Goal: Entertainment & Leisure: Browse casually

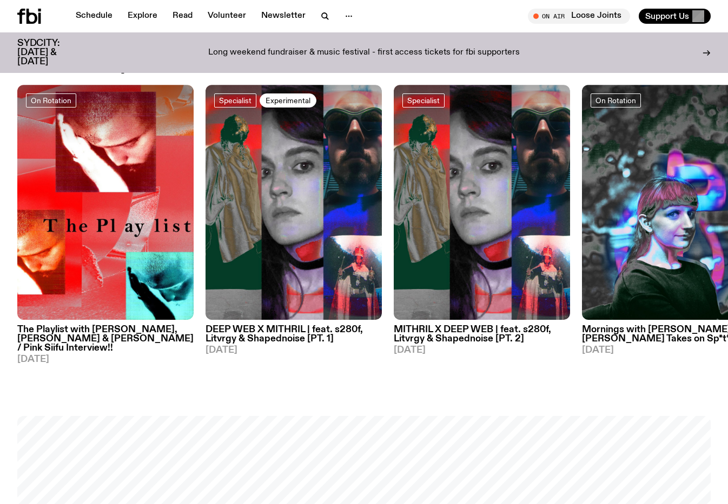
scroll to position [390, 0]
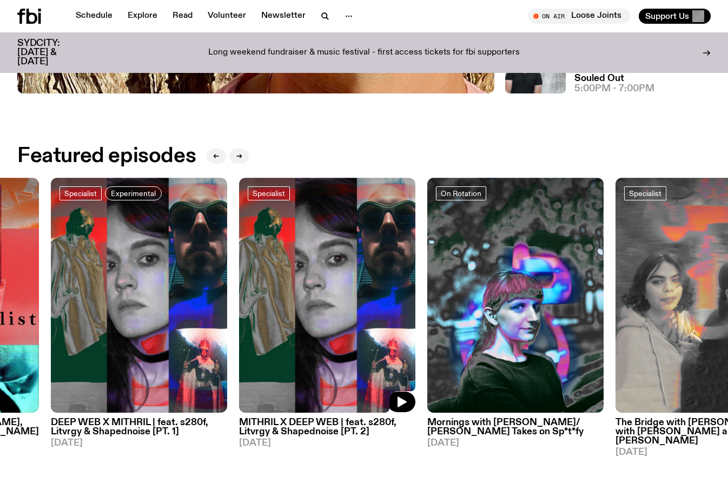
drag, startPoint x: 347, startPoint y: 324, endPoint x: 234, endPoint y: 320, distance: 113.1
click at [239, 320] on img at bounding box center [327, 295] width 176 height 235
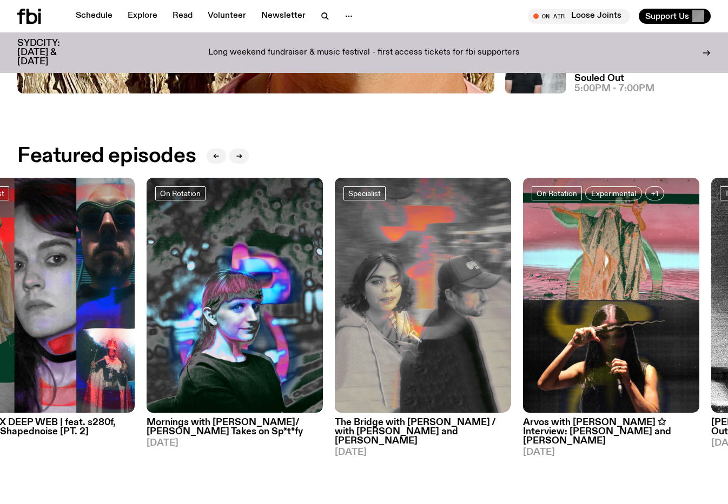
drag, startPoint x: 234, startPoint y: 320, endPoint x: 249, endPoint y: 347, distance: 30.7
click at [335, 347] on img at bounding box center [423, 295] width 176 height 235
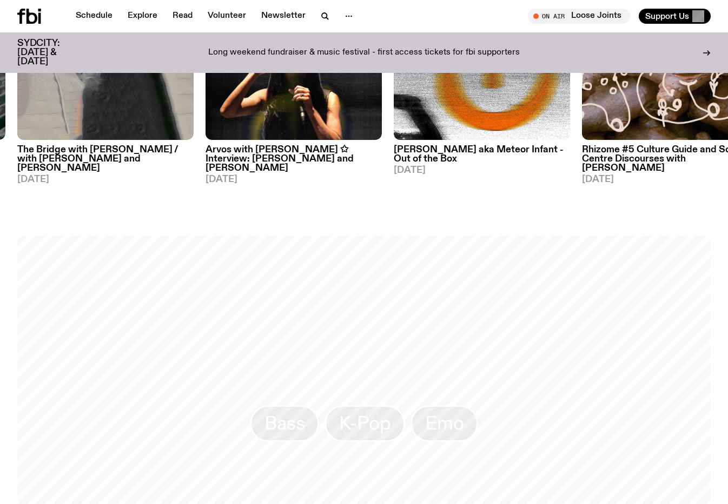
scroll to position [804, 0]
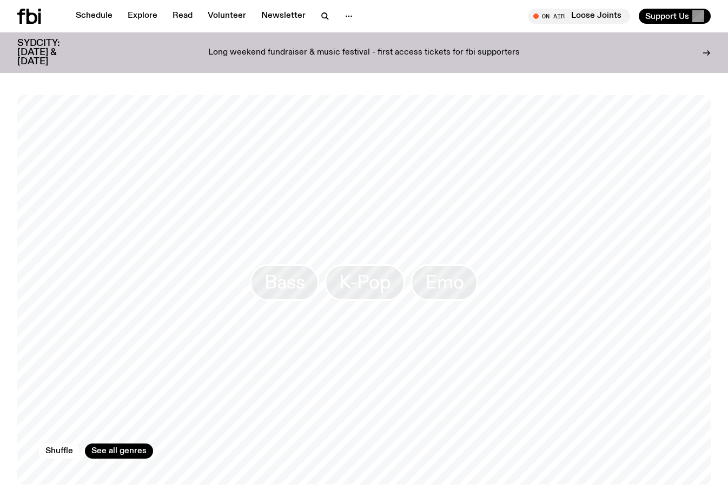
click at [120, 444] on link "See all genres" at bounding box center [119, 451] width 68 height 15
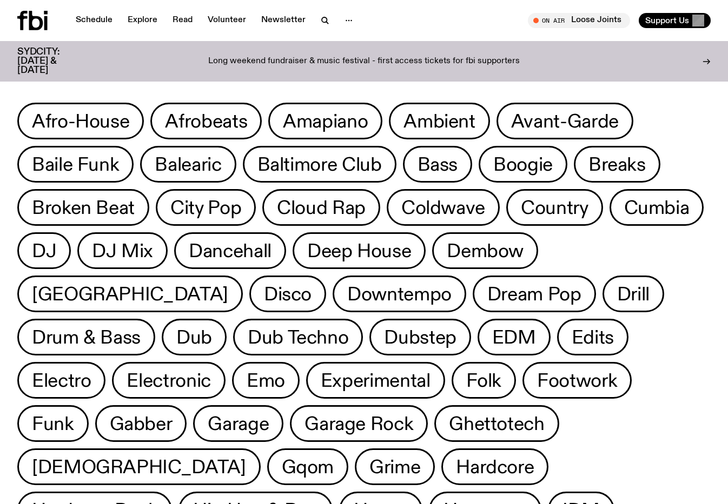
click at [99, 20] on link "Schedule" at bounding box center [94, 20] width 50 height 15
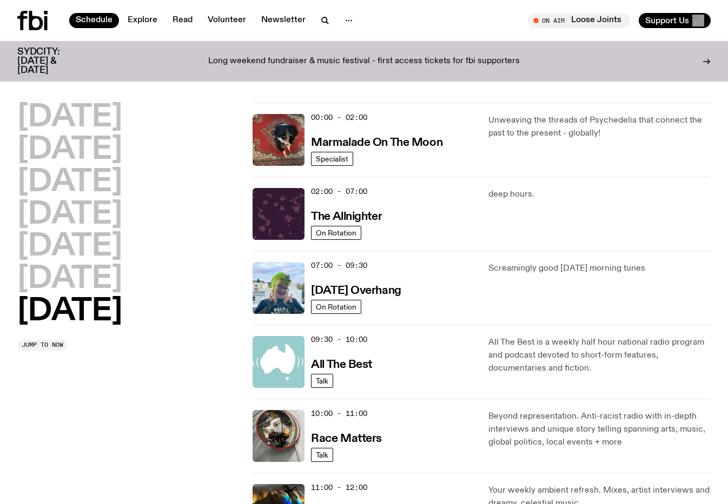
drag, startPoint x: 513, startPoint y: 59, endPoint x: 151, endPoint y: 28, distance: 363.5
click at [151, 28] on div "Schedule Explore Read Volunteer Newsletter" at bounding box center [188, 20] width 342 height 19
drag, startPoint x: 151, startPoint y: 28, endPoint x: 149, endPoint y: 19, distance: 8.9
click at [149, 19] on link "Explore" at bounding box center [142, 20] width 43 height 15
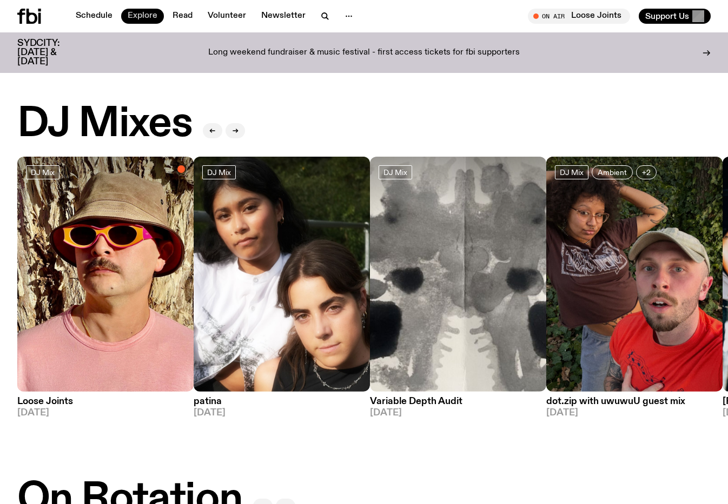
scroll to position [21, 0]
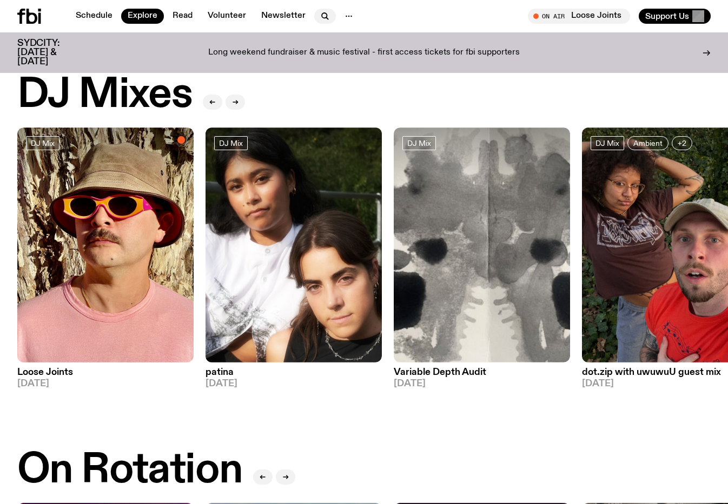
click at [320, 11] on icon "button" at bounding box center [324, 16] width 13 height 13
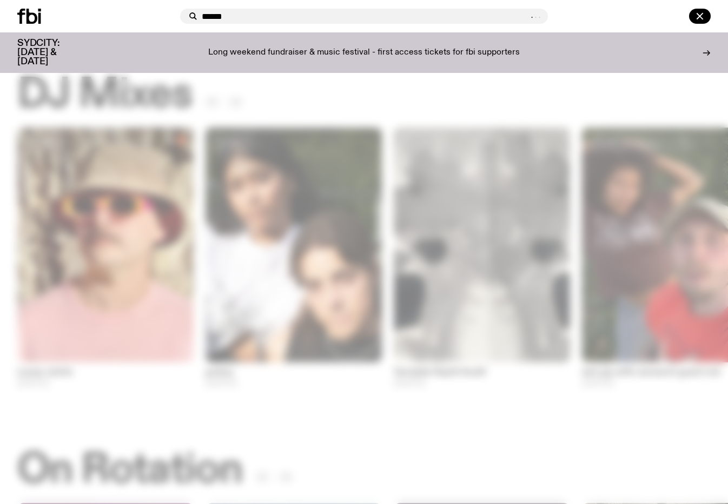
type input "******"
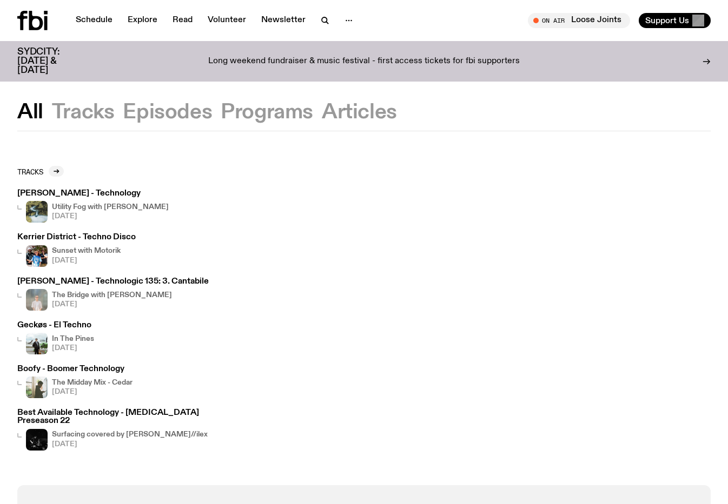
drag, startPoint x: 320, startPoint y: 11, endPoint x: 258, endPoint y: 108, distance: 114.7
click at [258, 108] on button "Programs" at bounding box center [267, 112] width 92 height 19
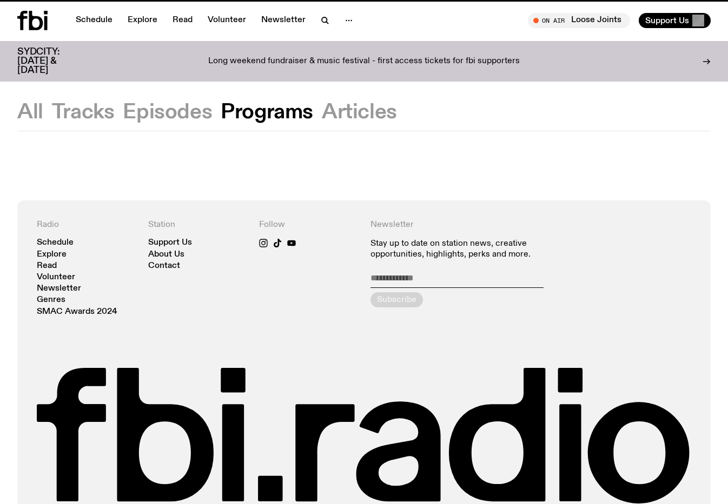
drag, startPoint x: 258, startPoint y: 108, endPoint x: 184, endPoint y: 112, distance: 74.2
click at [184, 112] on button "Episodes" at bounding box center [167, 112] width 89 height 19
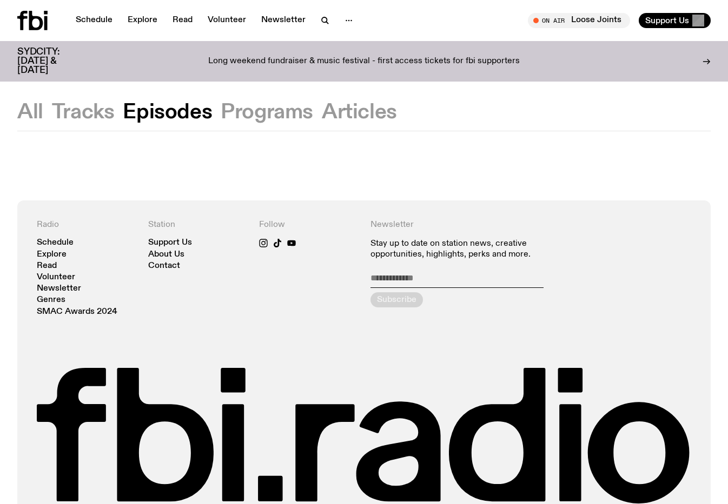
drag, startPoint x: 184, startPoint y: 112, endPoint x: 29, endPoint y: 26, distance: 176.9
click at [29, 26] on icon at bounding box center [36, 20] width 14 height 19
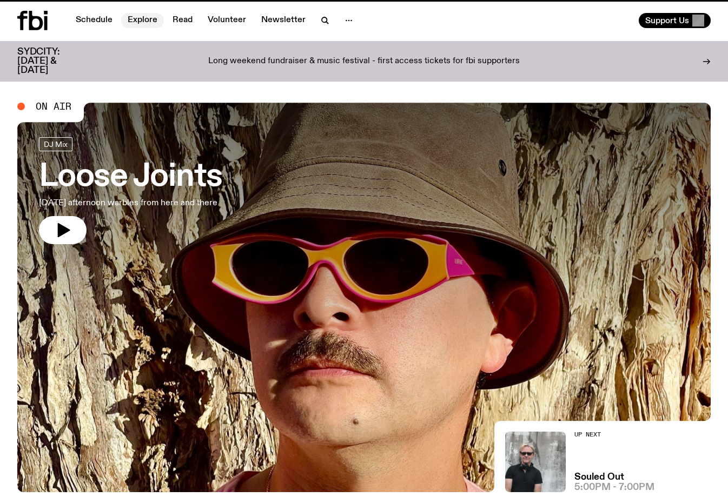
drag, startPoint x: 29, startPoint y: 26, endPoint x: 136, endPoint y: 15, distance: 107.7
click at [136, 15] on link "Explore" at bounding box center [142, 20] width 43 height 15
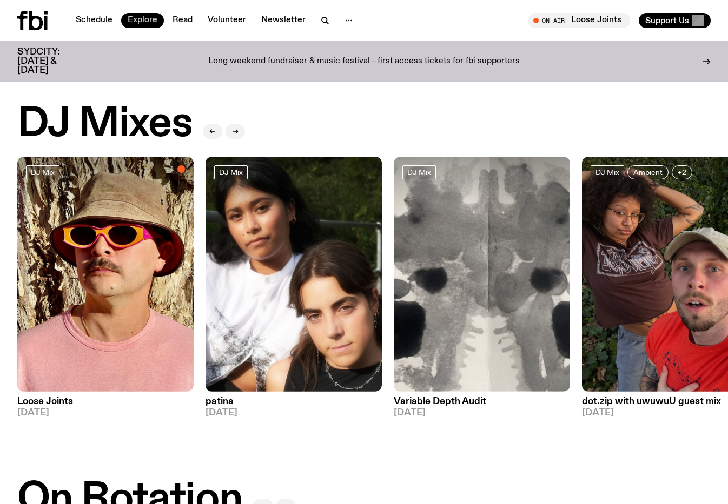
click at [42, 15] on icon at bounding box center [32, 20] width 30 height 19
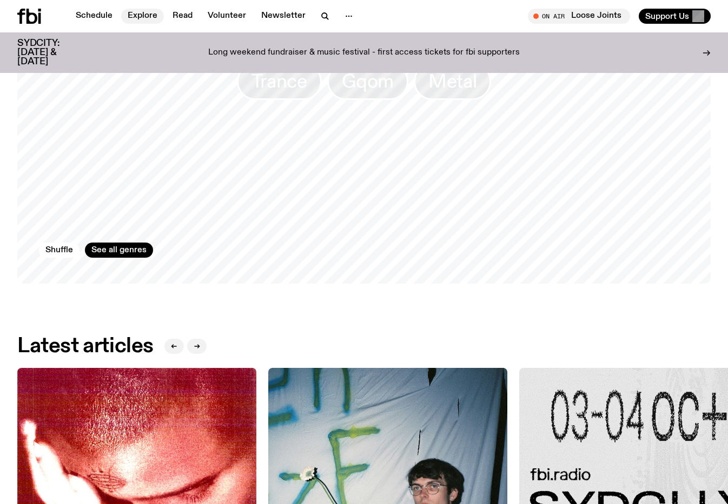
scroll to position [859, 0]
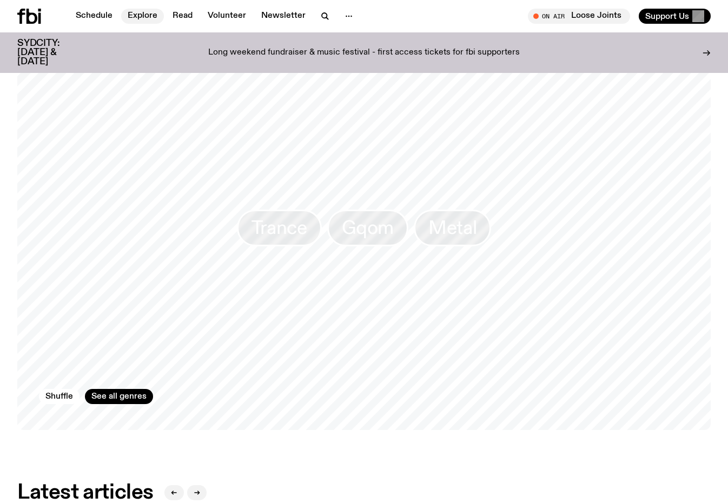
click at [135, 389] on link "See all genres" at bounding box center [119, 396] width 68 height 15
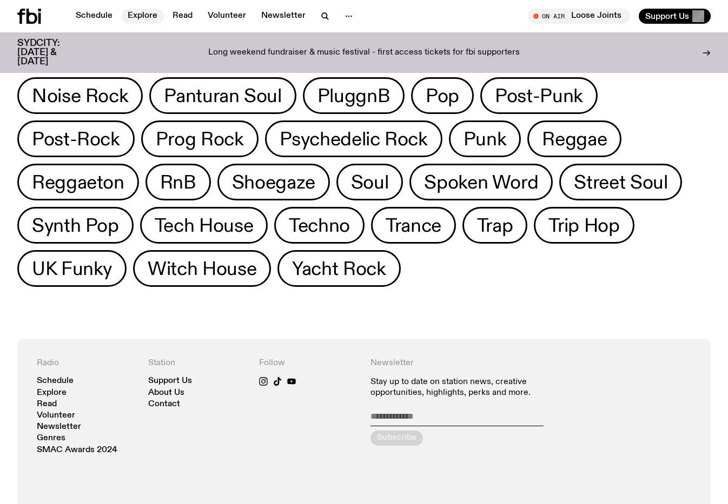
click at [350, 215] on span "Techno" at bounding box center [319, 225] width 61 height 21
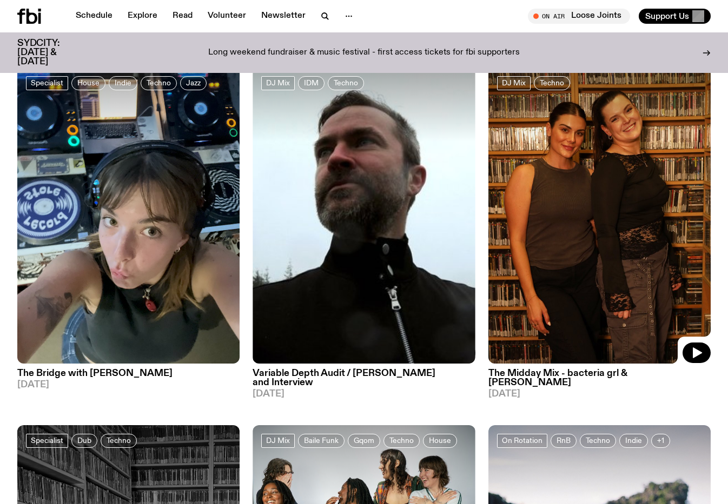
scroll to position [1905, 0]
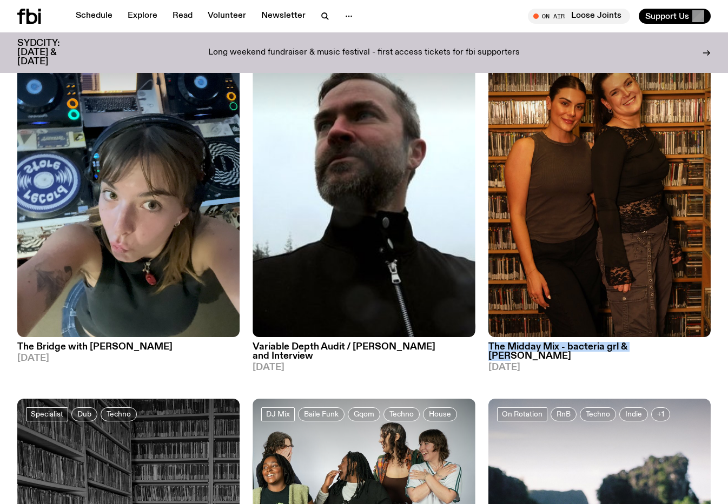
drag, startPoint x: 484, startPoint y: 325, endPoint x: 668, endPoint y: 325, distance: 183.8
copy h3 "The Midday Mix - bacteria grl & [PERSON_NAME]"
drag, startPoint x: 264, startPoint y: 333, endPoint x: 244, endPoint y: 367, distance: 39.8
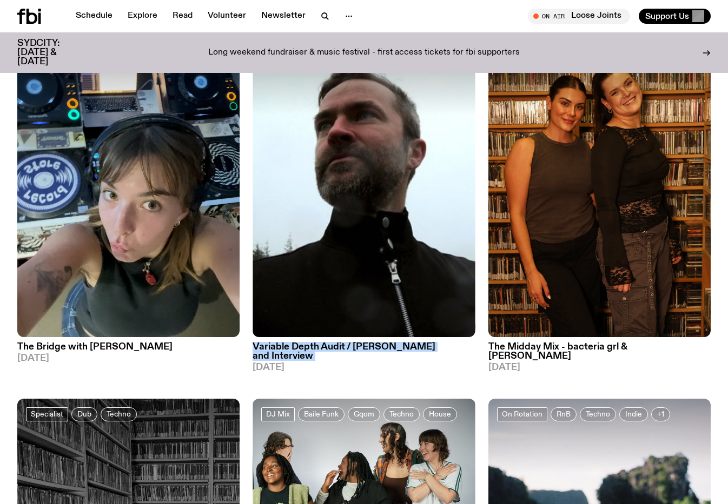
drag, startPoint x: 244, startPoint y: 367, endPoint x: 326, endPoint y: 344, distance: 85.4
copy h3 "Variable Depth Audit / [PERSON_NAME] and Interview"
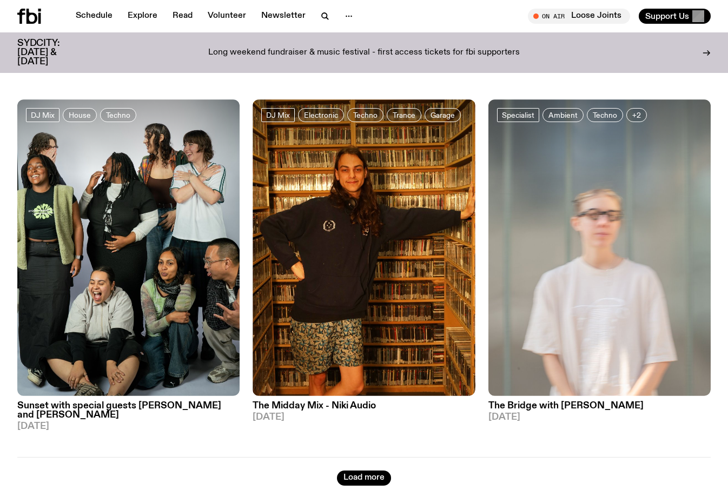
scroll to position [2557, 0]
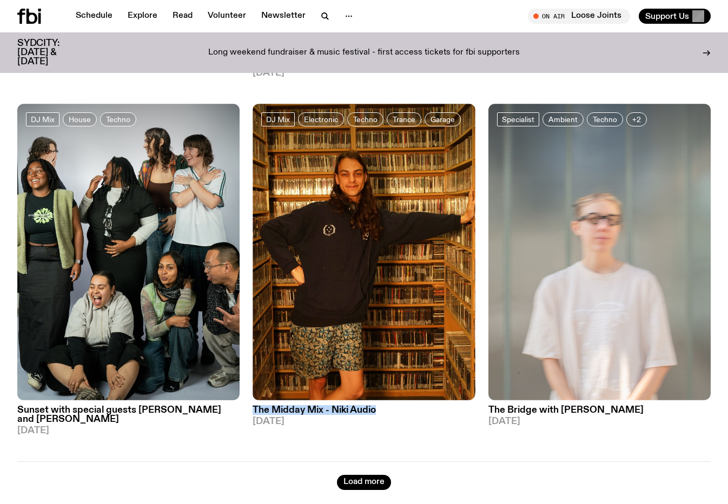
copy h3 "The Midday Mix - Niki Audio"
click at [120, 10] on nav "Schedule Explore Read Volunteer Newsletter" at bounding box center [214, 16] width 290 height 15
click at [133, 13] on link "Explore" at bounding box center [142, 16] width 43 height 15
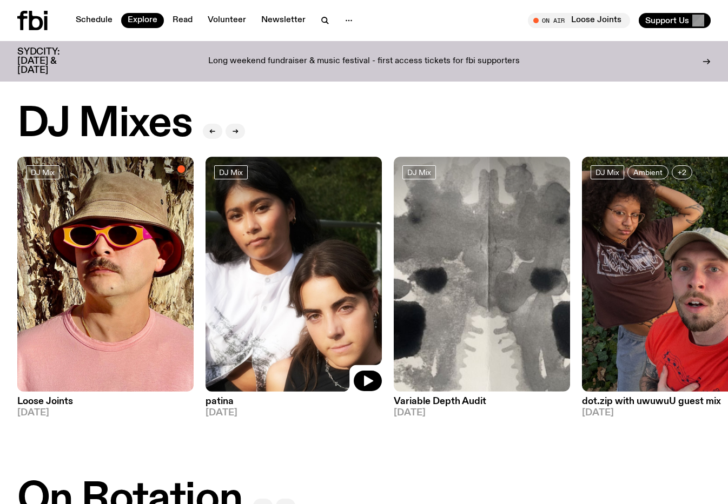
click at [281, 226] on img at bounding box center [293, 274] width 176 height 235
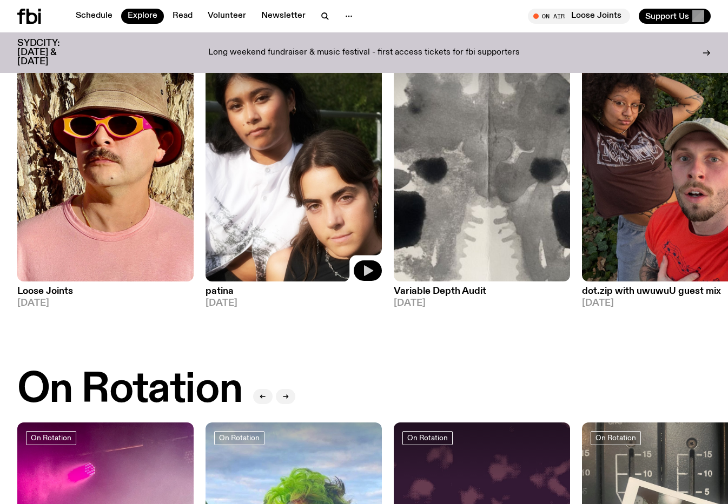
scroll to position [102, 0]
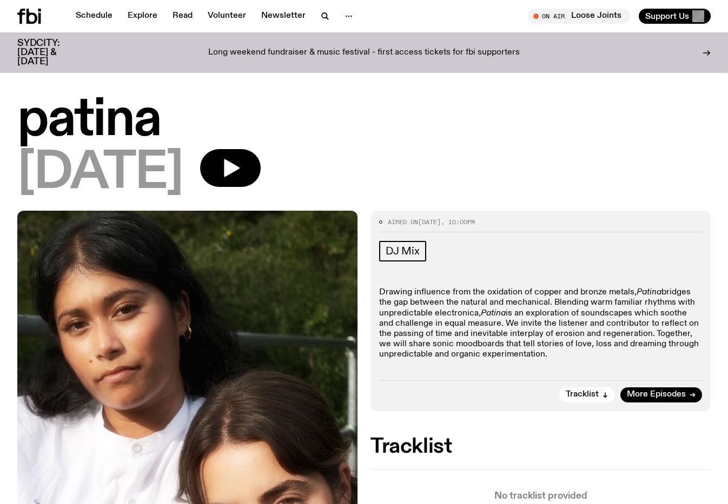
scroll to position [2, 0]
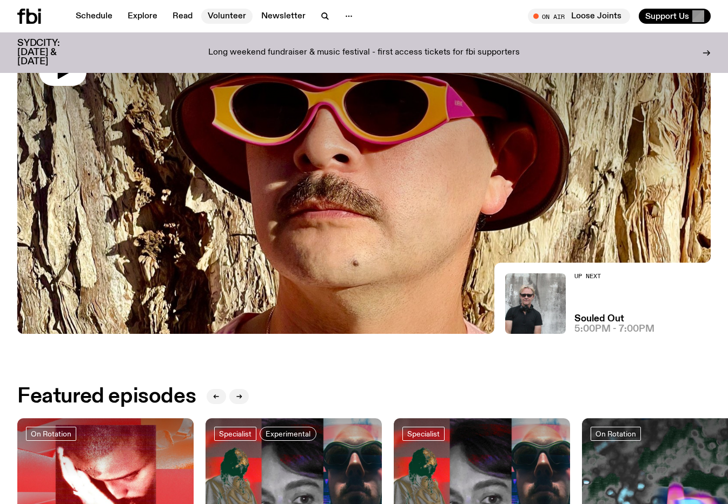
scroll to position [224, 0]
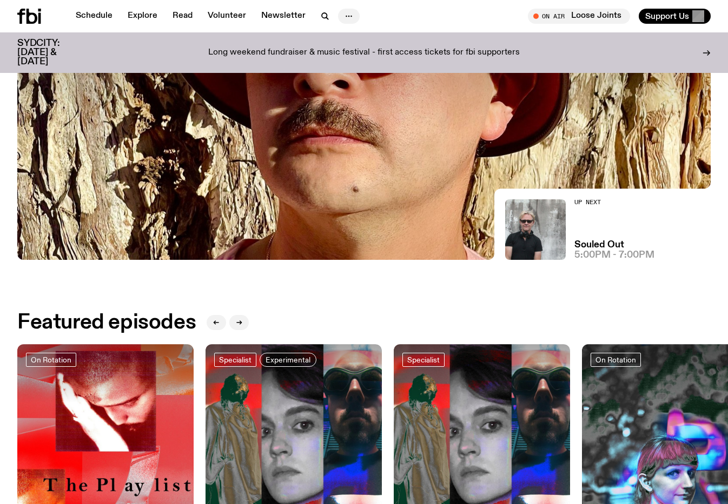
click at [345, 13] on icon "button" at bounding box center [348, 16] width 13 height 13
click at [358, 37] on link "About Us" at bounding box center [349, 38] width 54 height 15
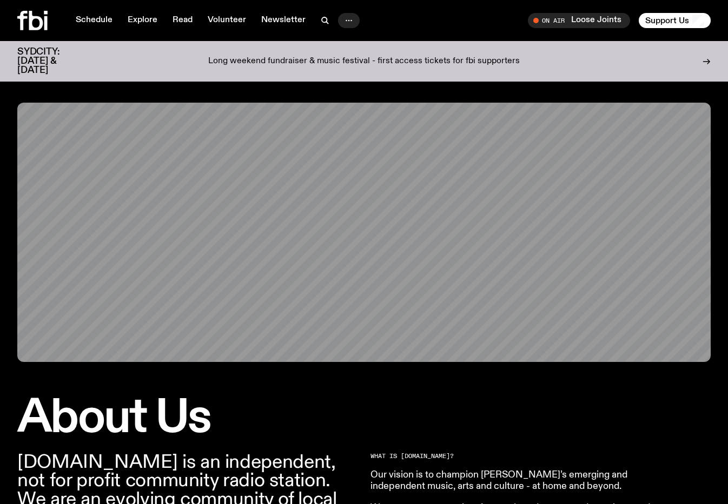
click at [662, 11] on div "Schedule Explore Read Volunteer Newsletter On Air Loose Joints Tune in live On …" at bounding box center [364, 20] width 728 height 41
drag, startPoint x: 345, startPoint y: 13, endPoint x: 662, endPoint y: 19, distance: 316.3
click at [662, 19] on span "Support Us" at bounding box center [667, 21] width 44 height 10
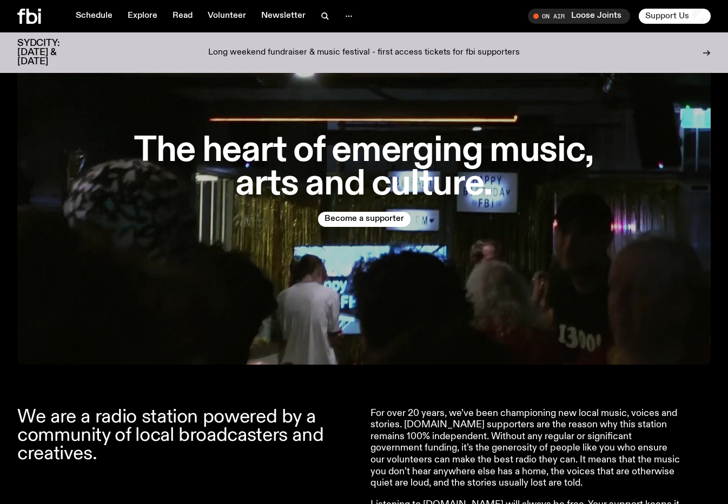
scroll to position [97, 0]
click at [520, 272] on div "The heart of emerging music, arts and culture. Become a supporter" at bounding box center [363, 181] width 693 height 368
